Goal: Find specific page/section: Find specific page/section

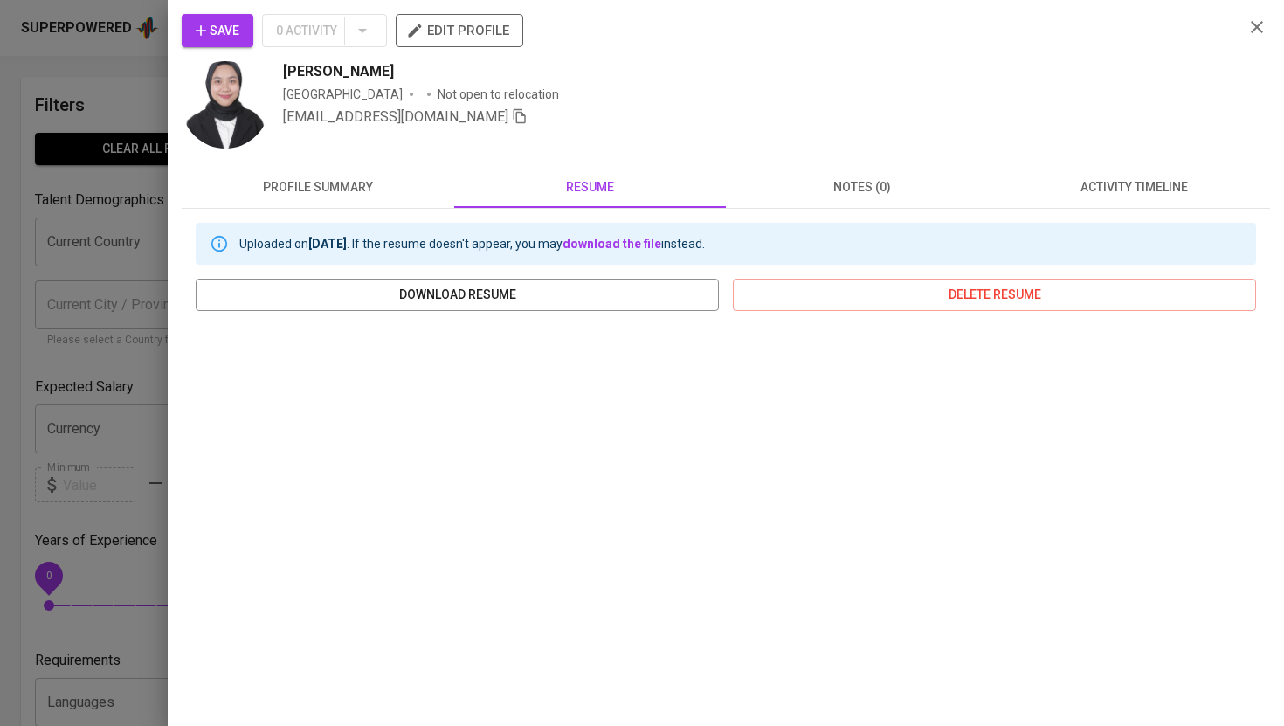
click at [153, 85] on div at bounding box center [642, 363] width 1284 height 726
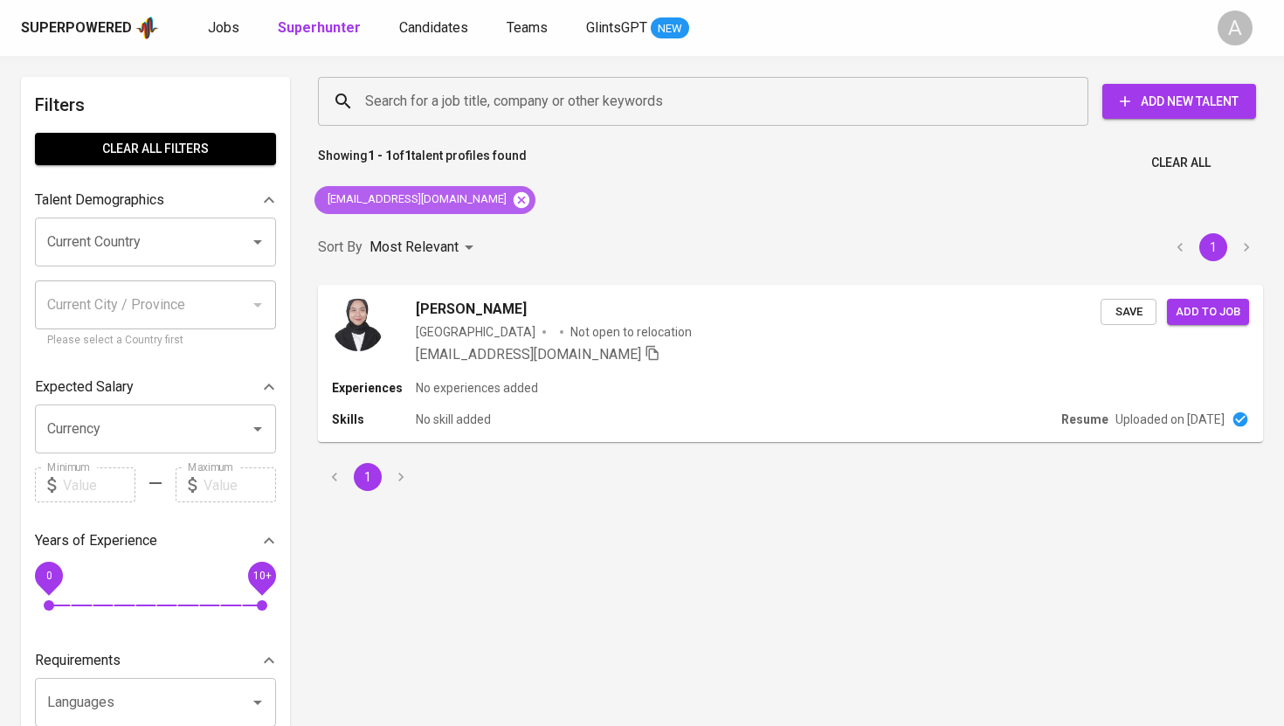
click at [512, 197] on icon at bounding box center [521, 199] width 19 height 19
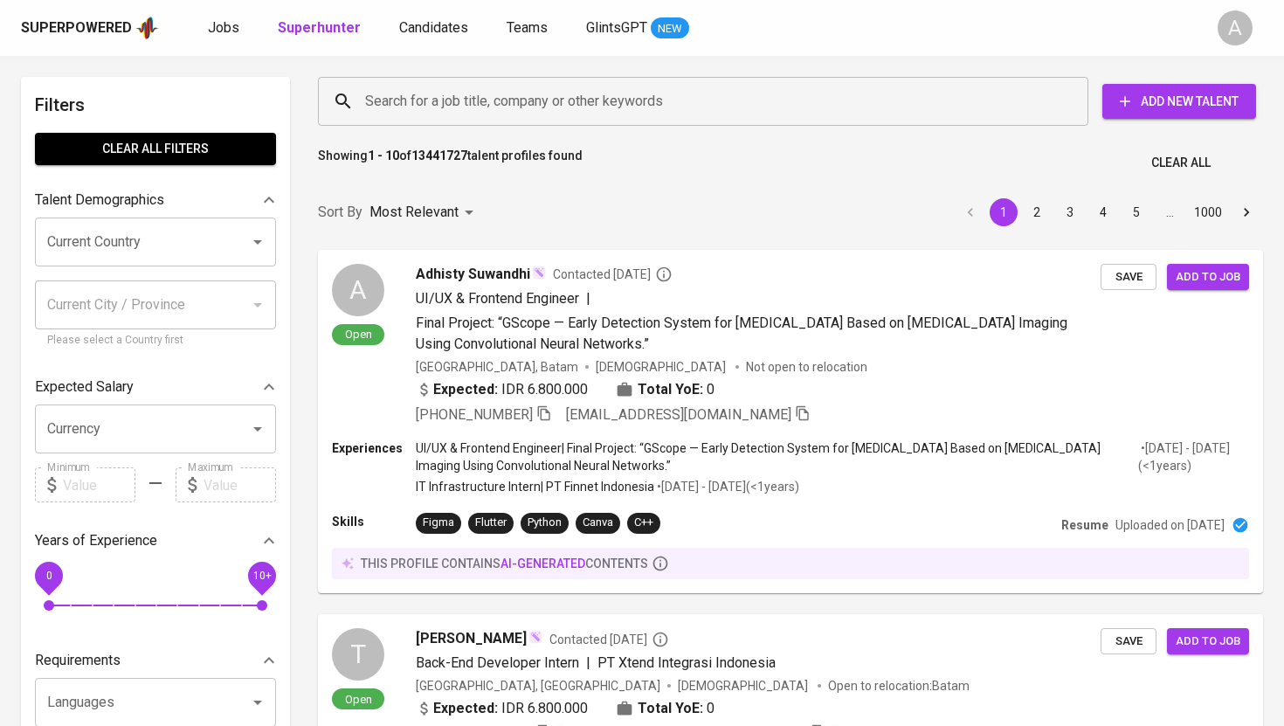
click at [493, 104] on input "Search for a job title, company or other keywords" at bounding box center [708, 101] width 694 height 33
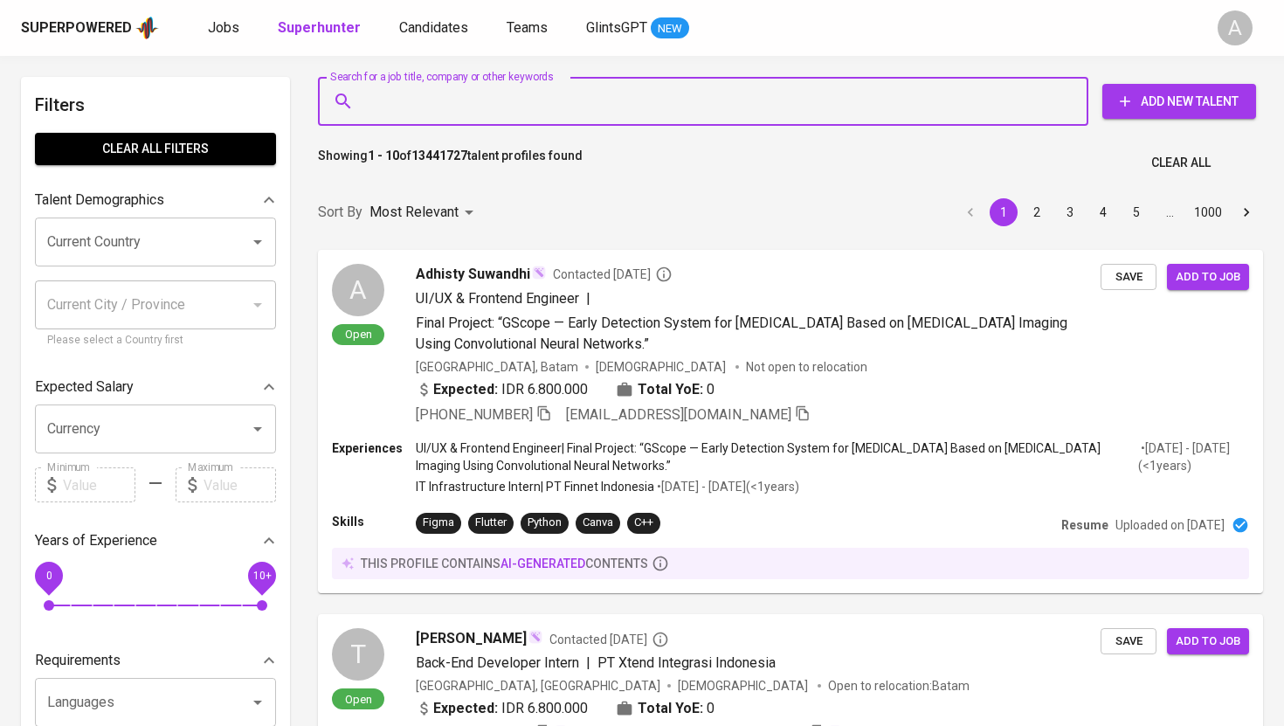
paste input "[EMAIL_ADDRESS][DOMAIN_NAME]"
type input "[EMAIL_ADDRESS][DOMAIN_NAME]"
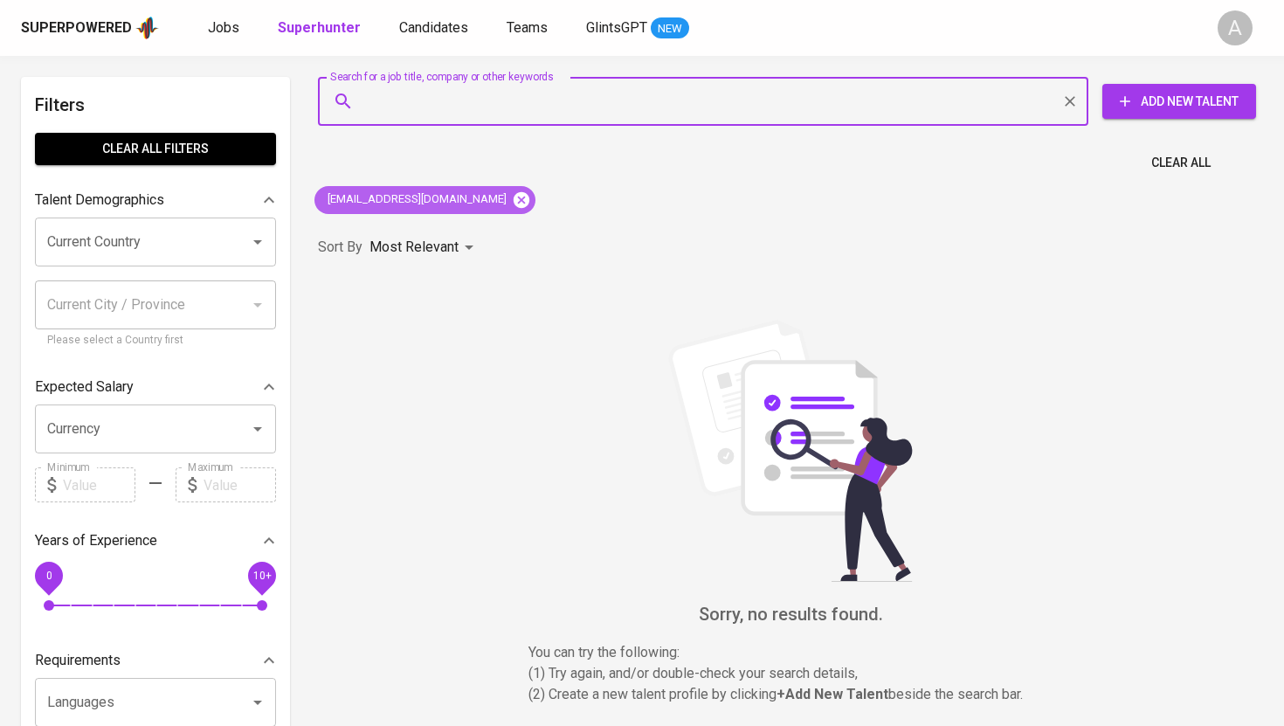
click at [514, 199] on icon at bounding box center [522, 199] width 16 height 16
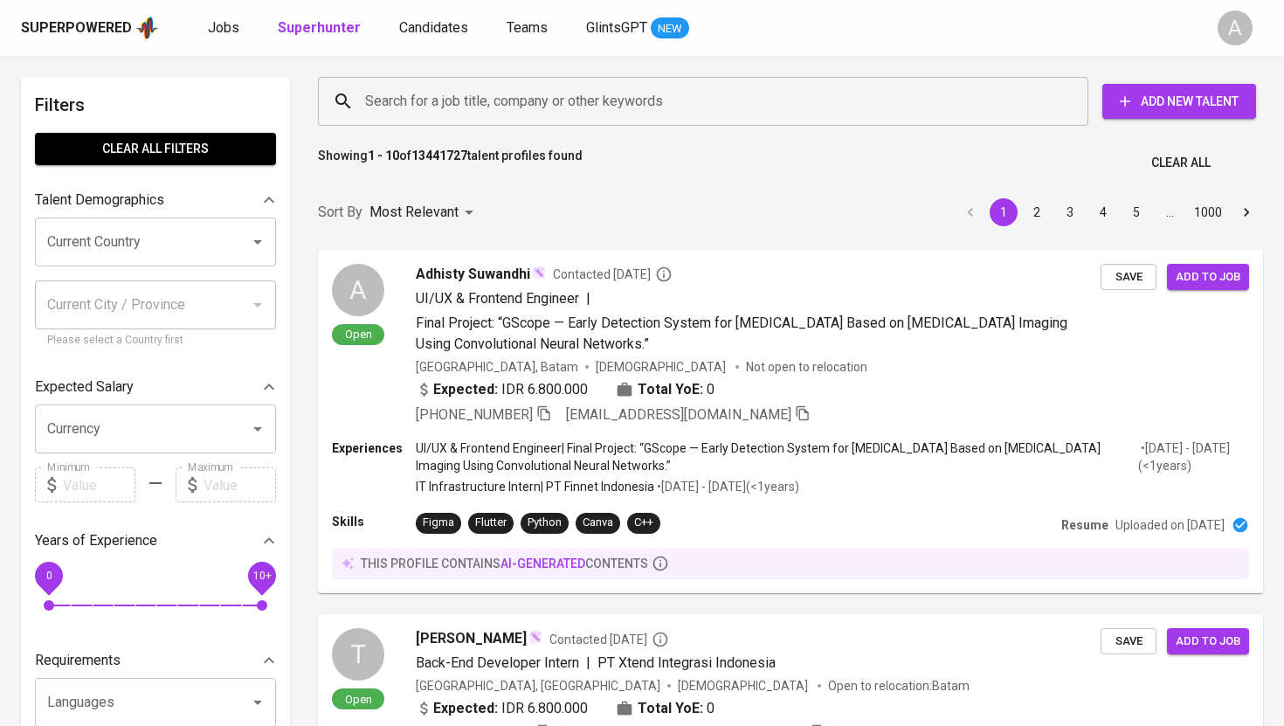
click at [530, 108] on input "Search for a job title, company or other keywords" at bounding box center [708, 101] width 694 height 33
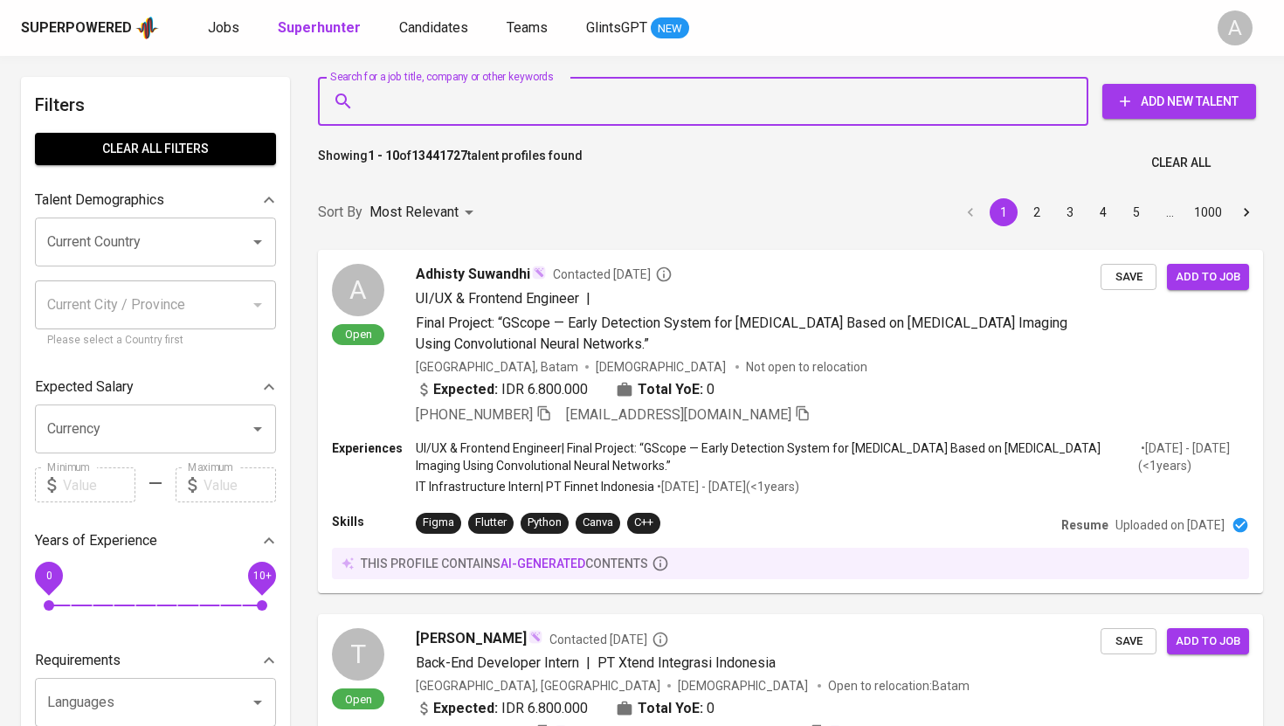
paste input "[EMAIL_ADDRESS][DOMAIN_NAME]"
type input "[EMAIL_ADDRESS][DOMAIN_NAME]"
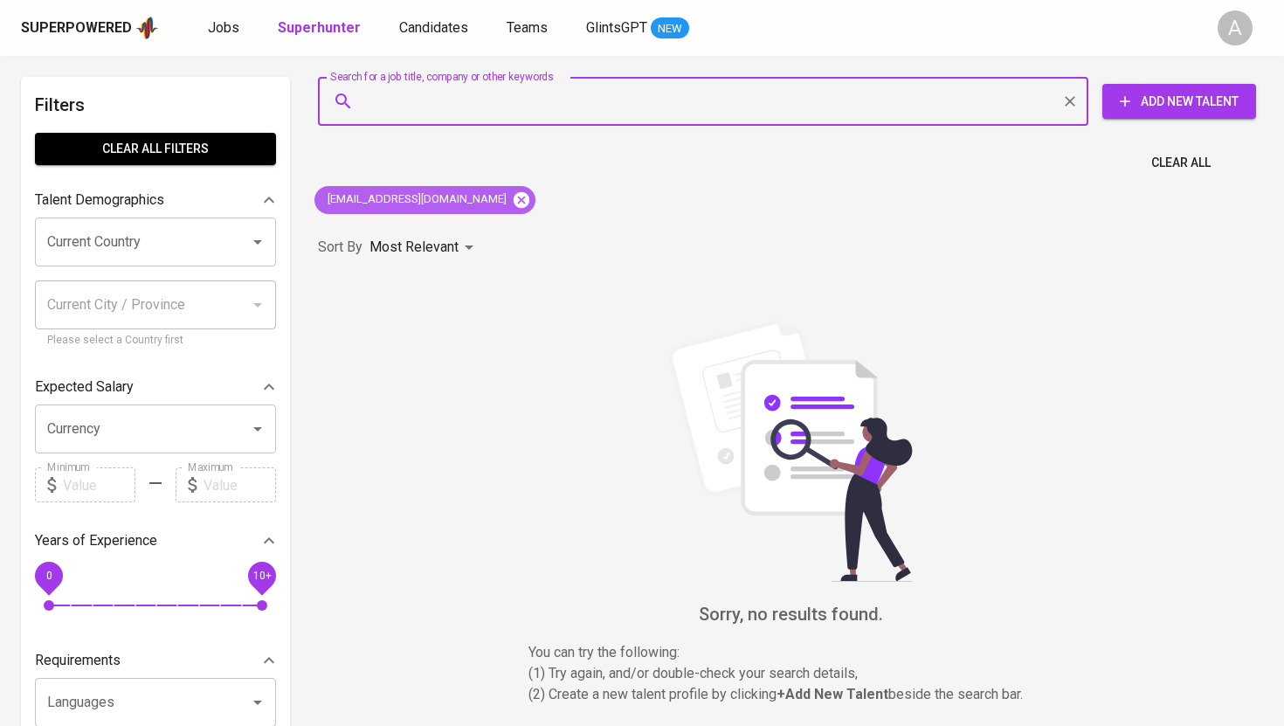
click at [514, 200] on icon at bounding box center [522, 199] width 16 height 16
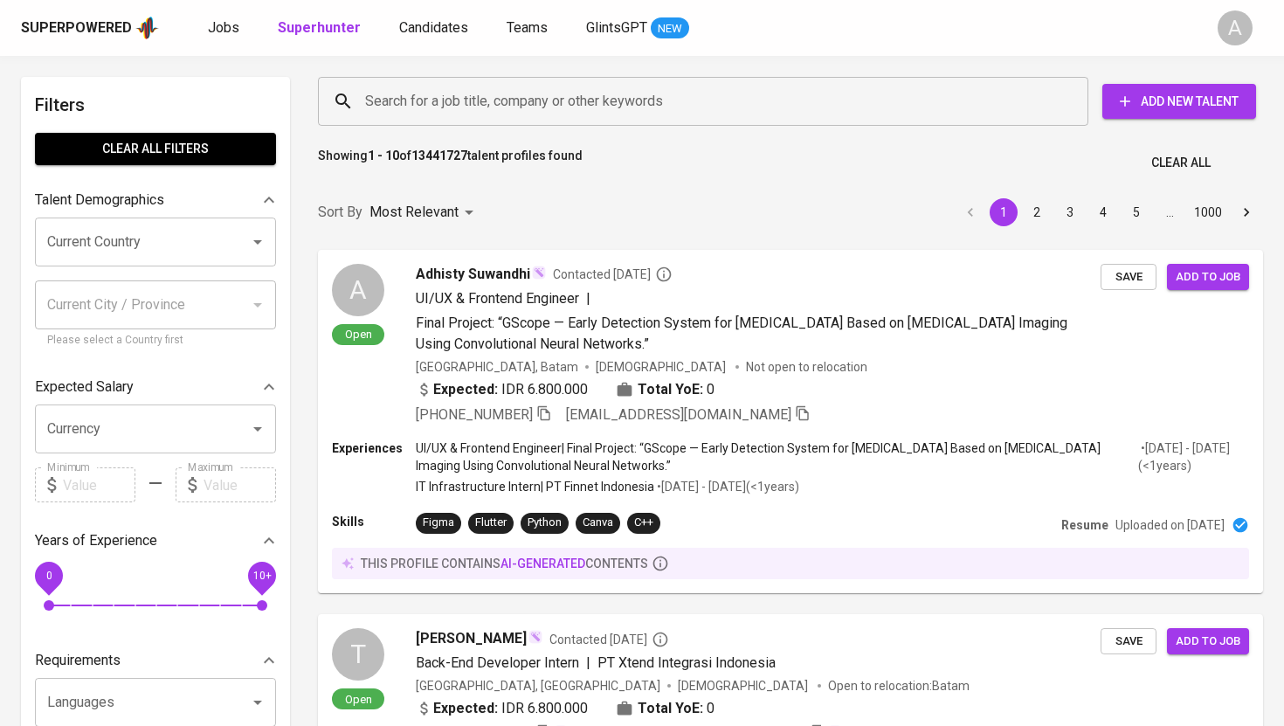
click at [533, 100] on input "Search for a job title, company or other keywords" at bounding box center [708, 101] width 694 height 33
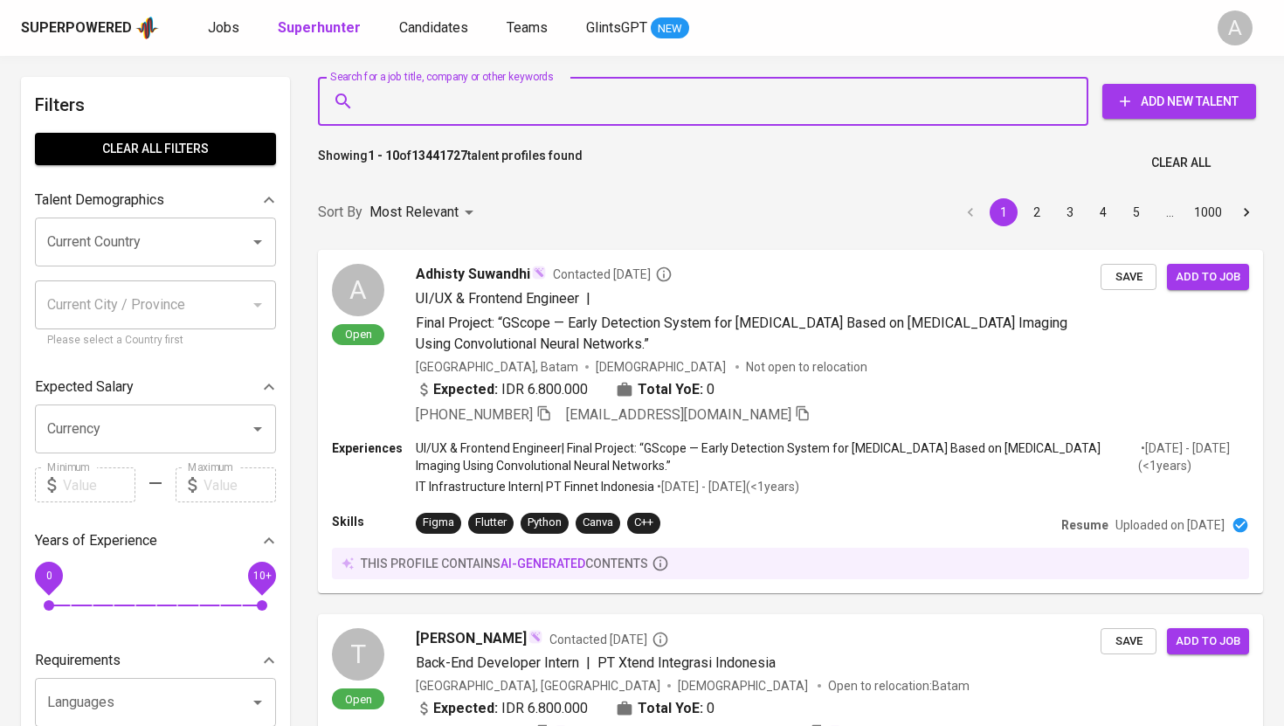
paste input "[EMAIL_ADDRESS][DOMAIN_NAME]"
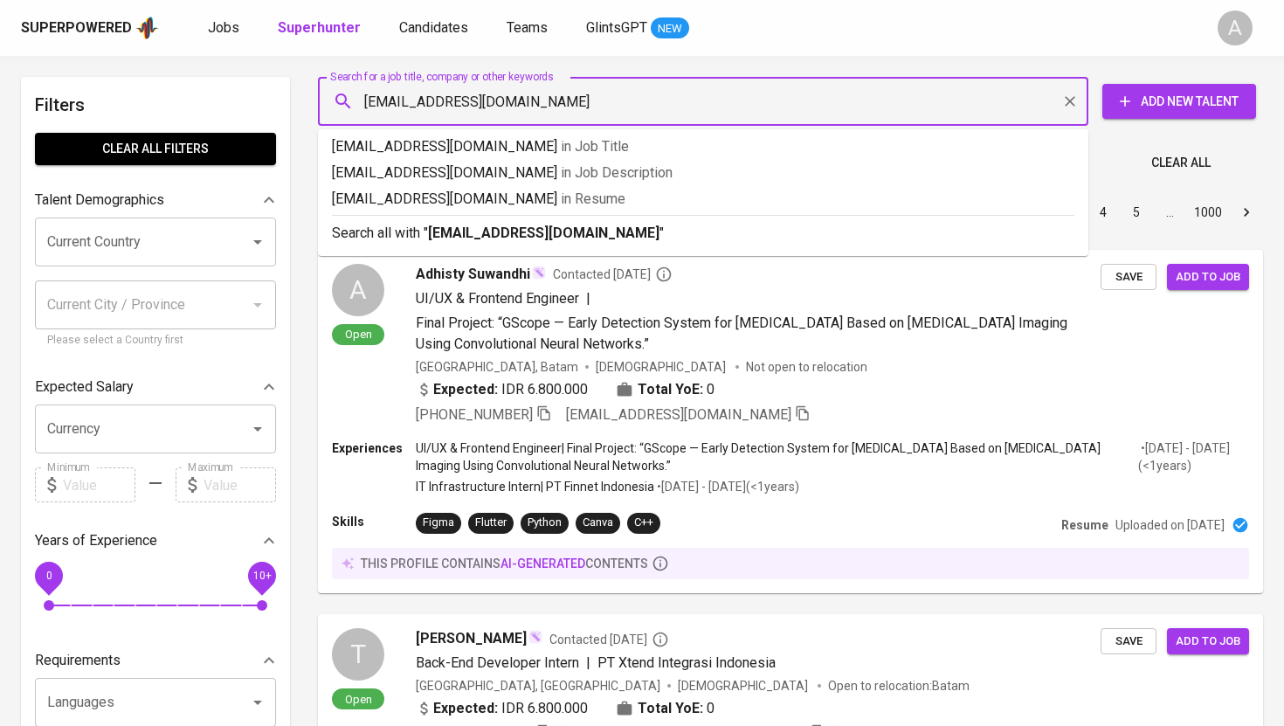
type input "[EMAIL_ADDRESS][DOMAIN_NAME]"
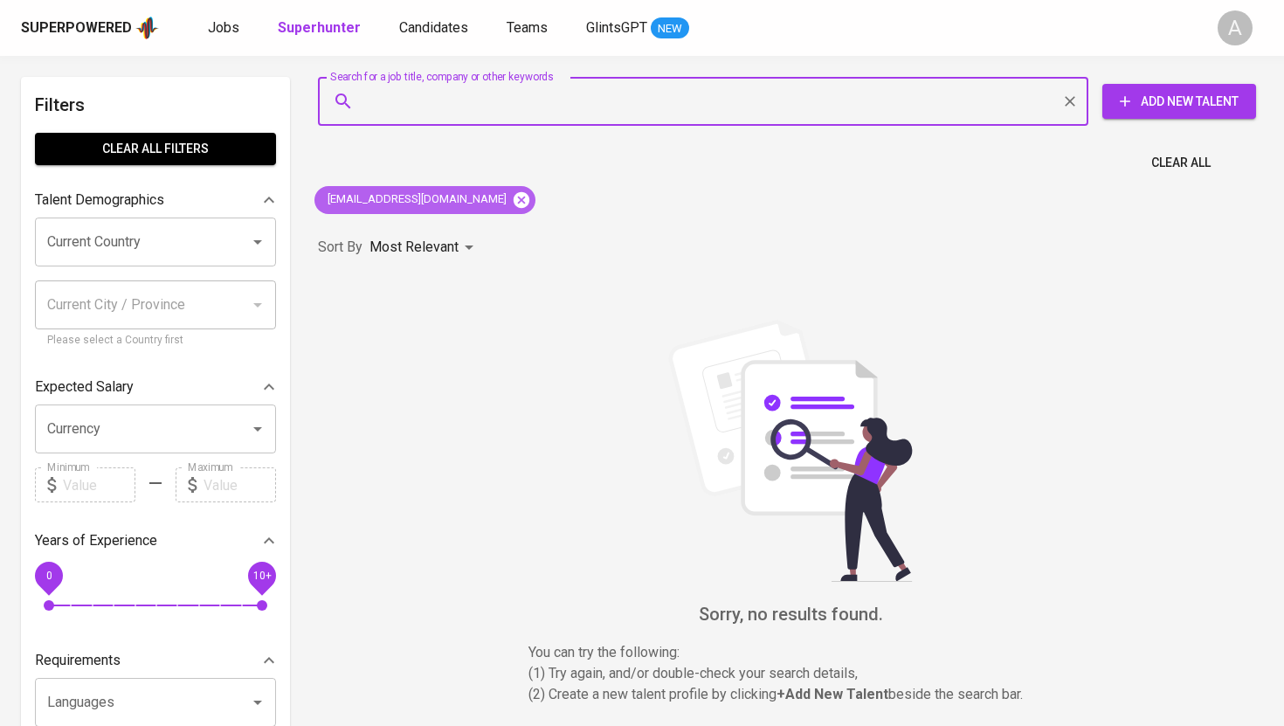
click at [512, 201] on icon at bounding box center [521, 199] width 19 height 19
